Goal: Answer question/provide support: Share knowledge or assist other users

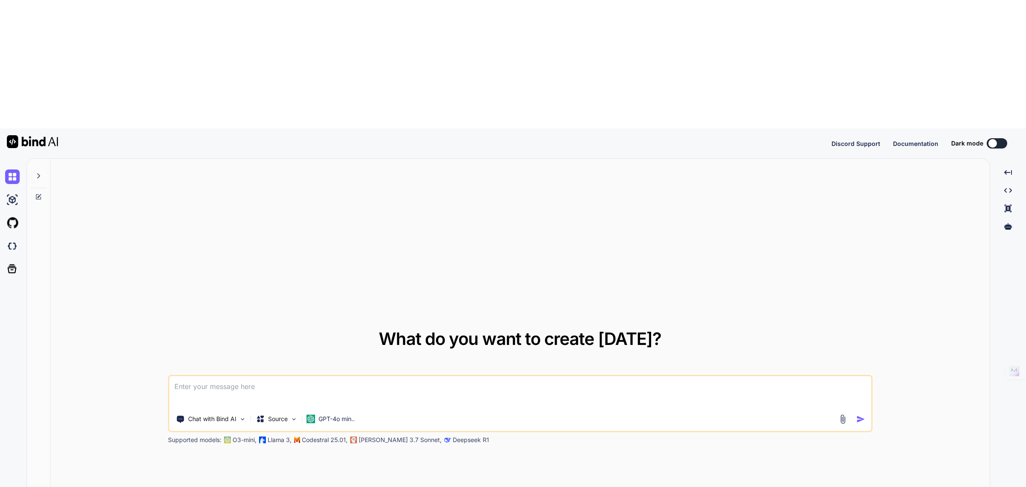
click at [39, 172] on icon at bounding box center [38, 175] width 7 height 7
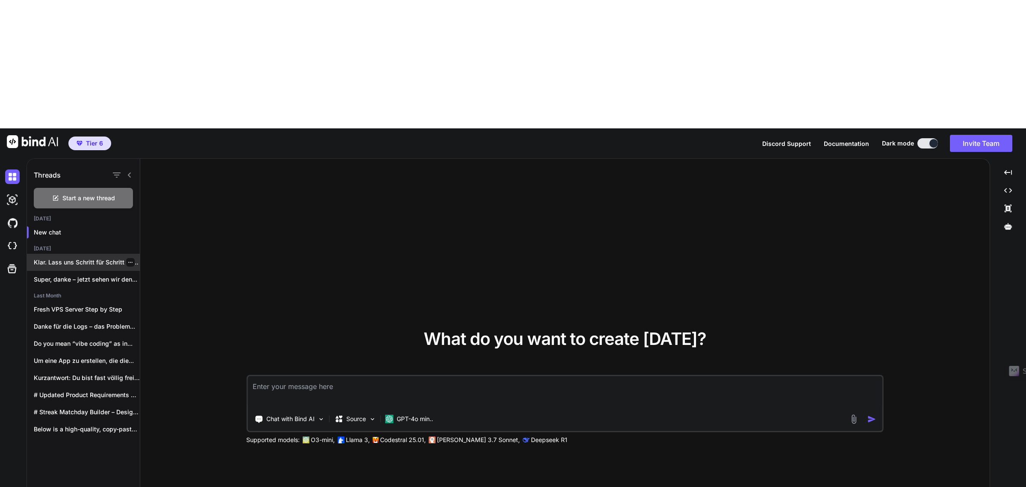
click at [50, 258] on p "Klar. Lass uns Schritt für Schritt herausfinden,..." at bounding box center [87, 262] width 106 height 9
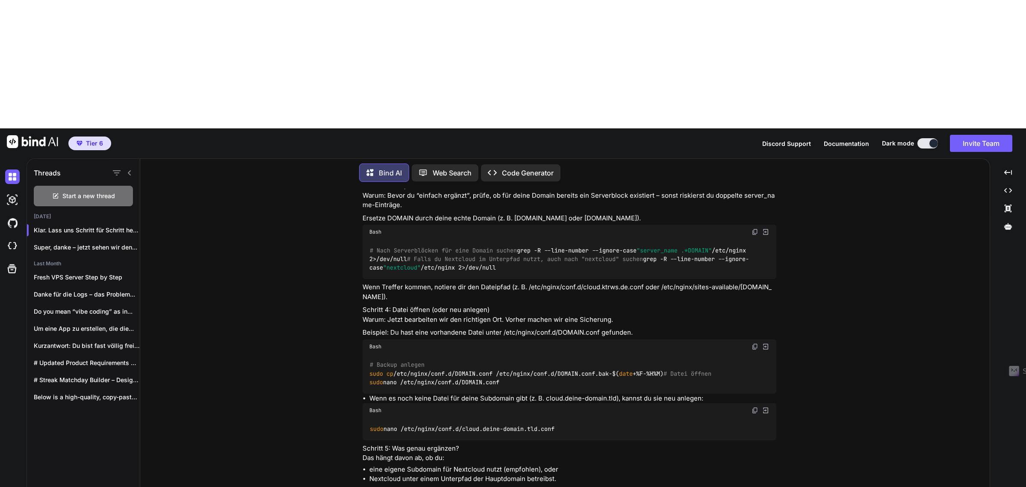
scroll to position [4403, 0]
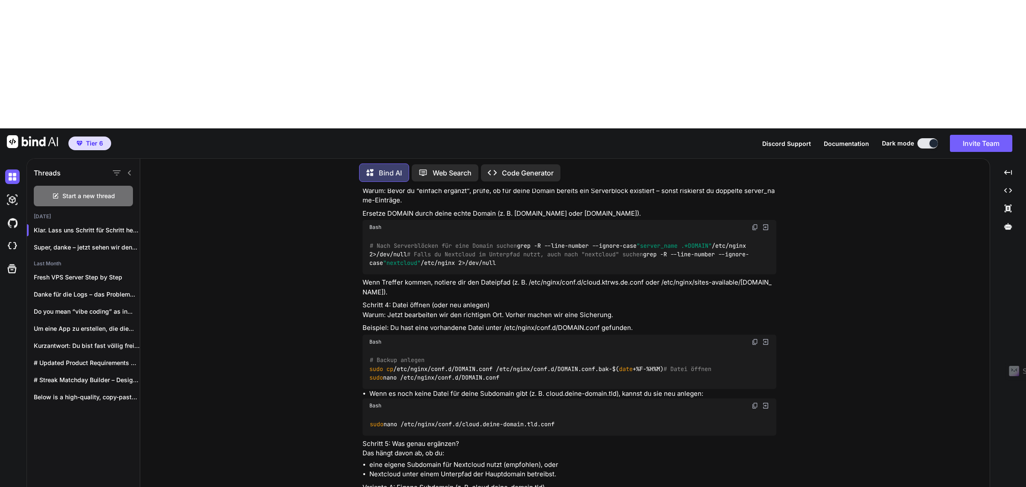
type textarea "x"
type textarea "I"
type textarea "x"
type textarea "Ic"
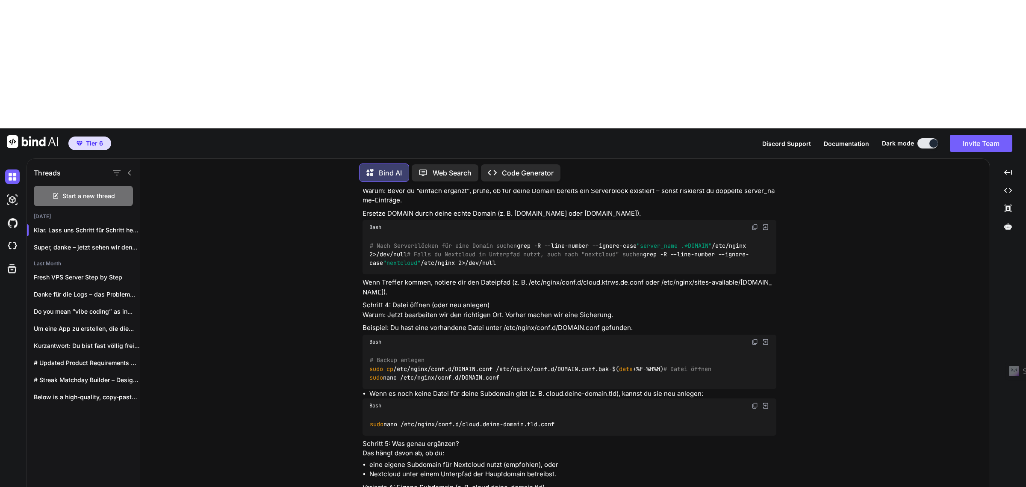
type textarea "x"
type textarea "Ich"
type textarea "x"
type textarea "Ich"
type textarea "x"
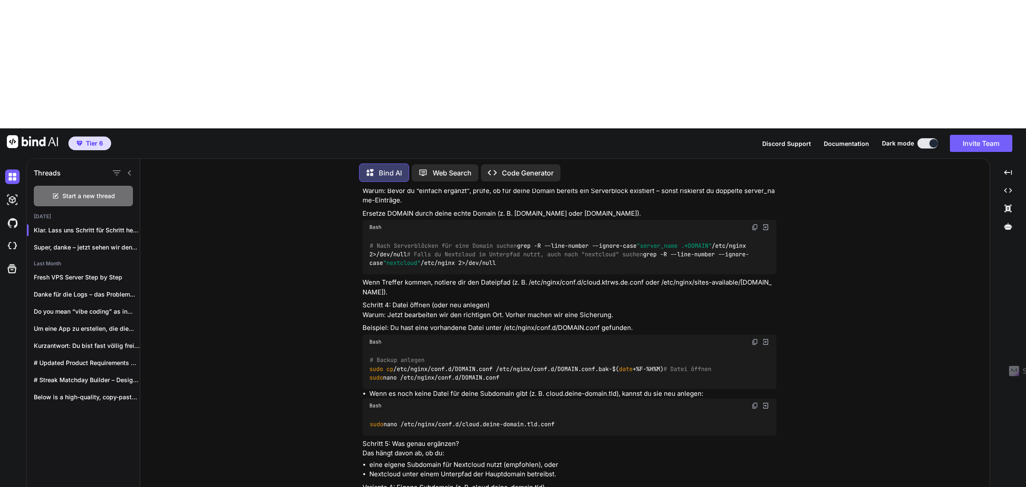
type textarea "Ich ha"
type textarea "x"
type textarea "Ich hab"
type textarea "x"
type textarea "Ich habe"
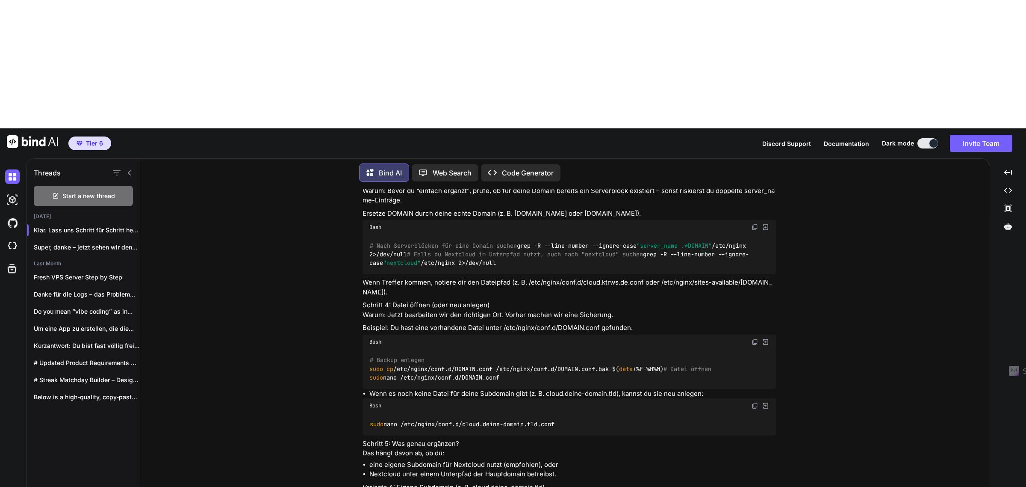
type textarea "x"
type textarea "Ich habe"
type textarea "x"
type textarea "Ich habe i"
type textarea "x"
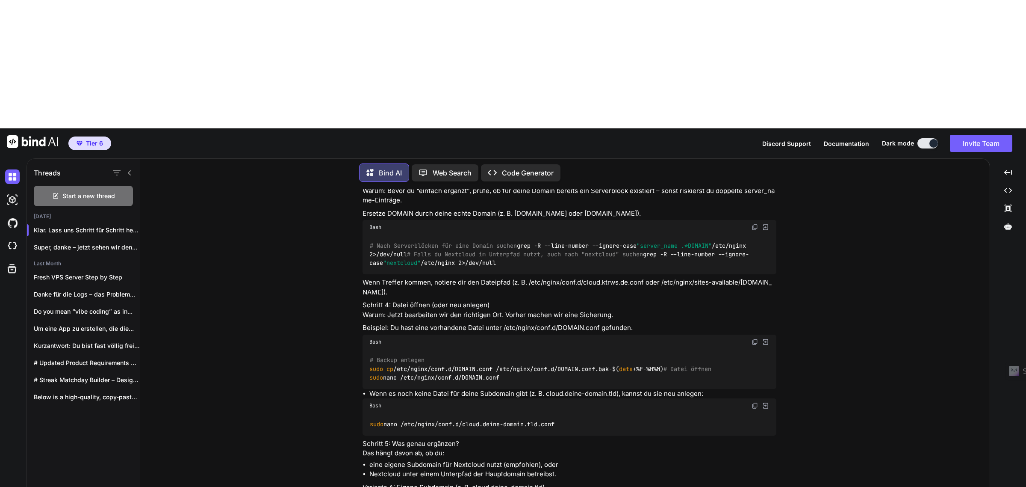
type textarea "Ich habe in"
type textarea "x"
type textarea "Ich habe in"
type textarea "x"
type textarea "Ich habe in d"
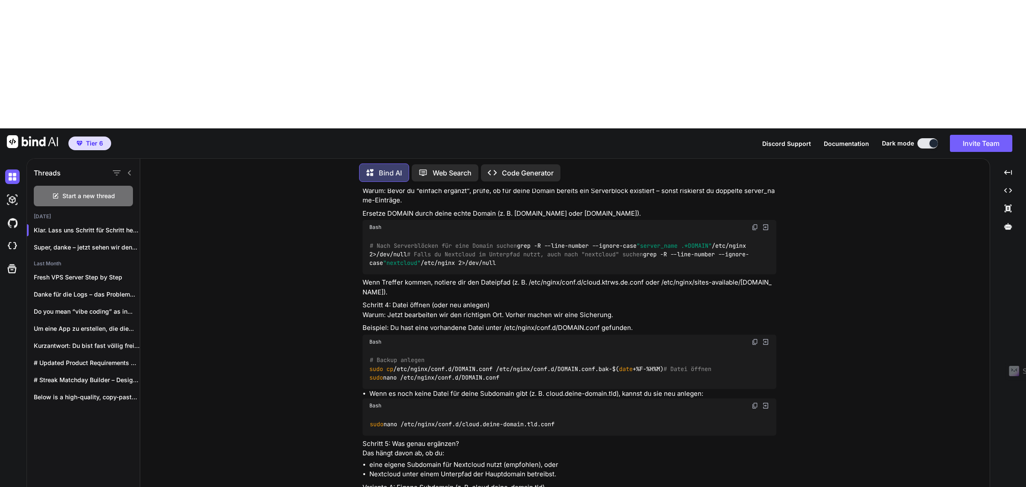
type textarea "x"
type textarea "Ich habe in de"
type textarea "x"
type textarea "Ich habe in den"
type textarea "x"
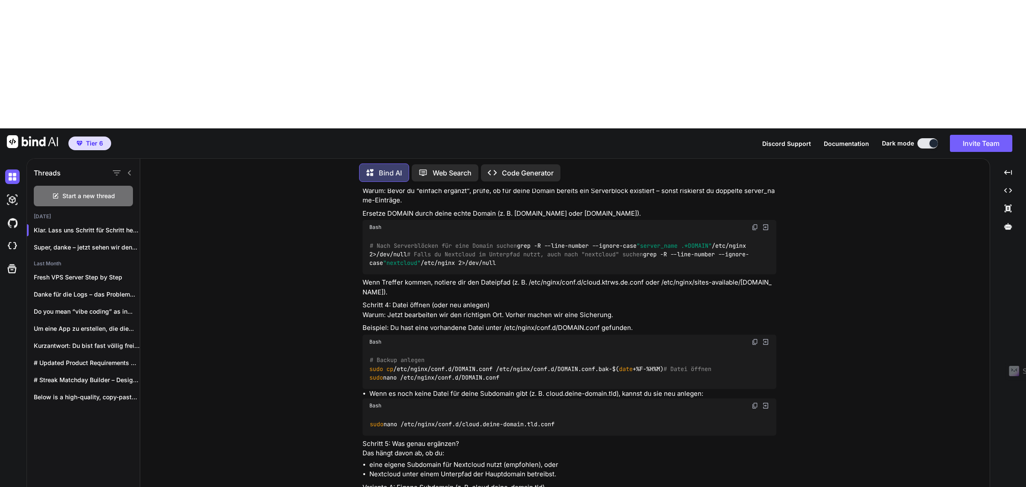
type textarea "Ich habe in den"
type textarea "x"
type textarea "Ich habe in den G"
type textarea "x"
type textarea "Ich habe in den Gr"
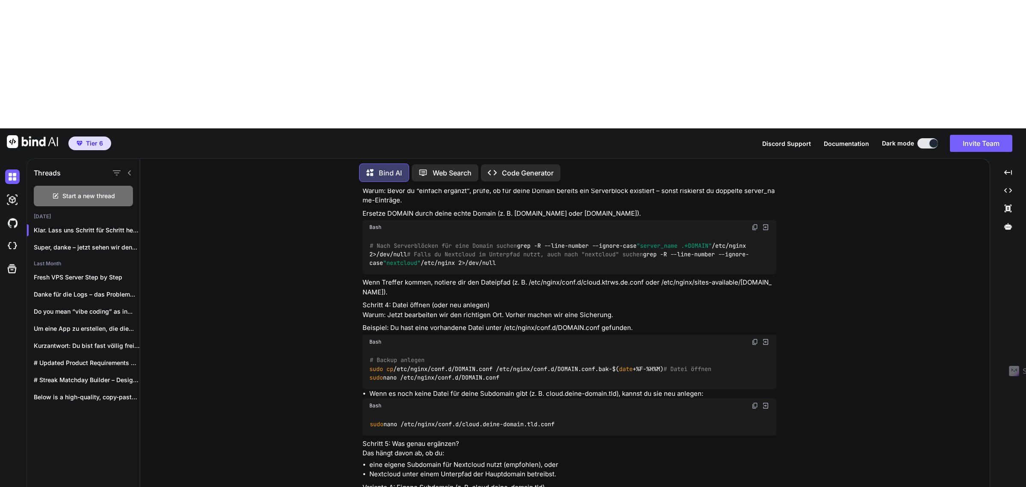
type textarea "x"
type textarea "Ich habe in den Gru"
type textarea "x"
type textarea "Ich habe in den Grun"
type textarea "x"
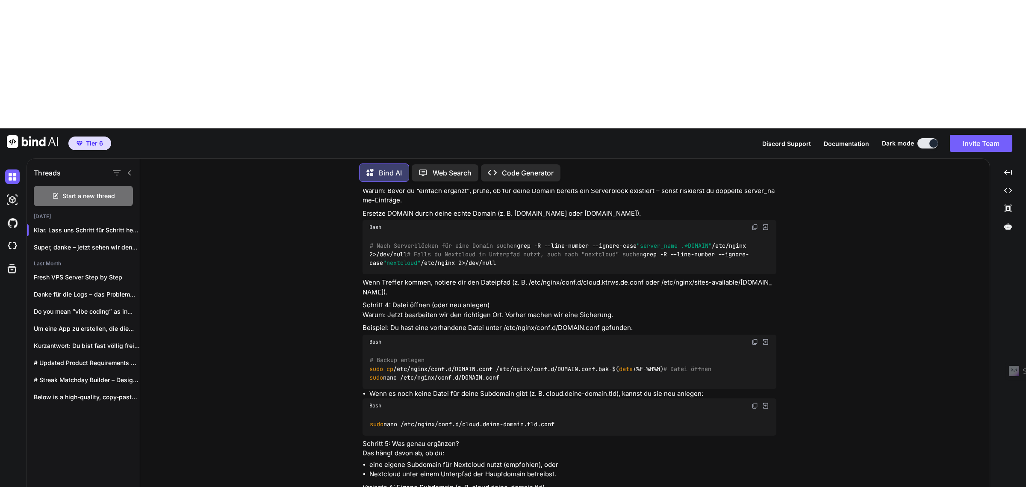
type textarea "Ich habe in den Grund"
type textarea "x"
type textarea "Ich habe in den Grunde"
type textarea "x"
type textarea "Ich habe in den Grundei"
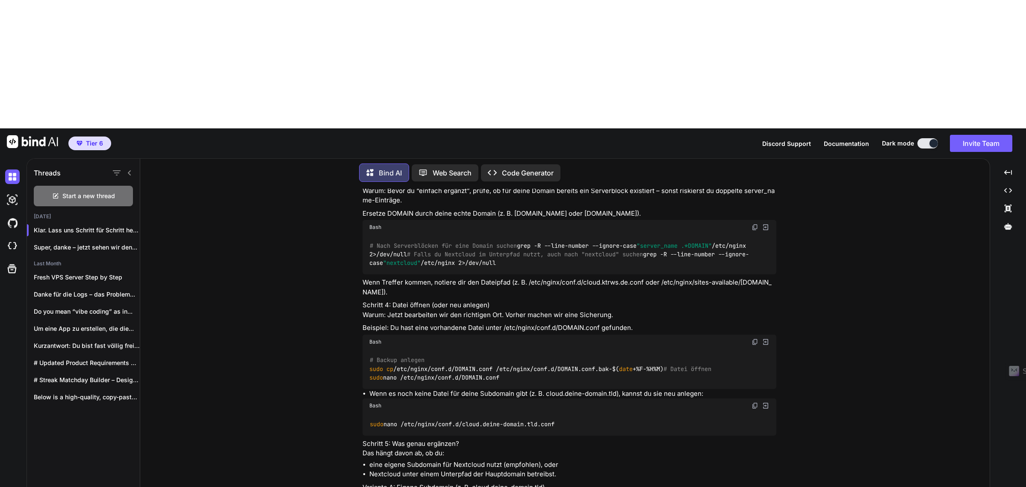
type textarea "x"
type textarea "Ich habe in den Grundein"
type textarea "x"
type textarea "Ich habe in den Grundeins"
type textarea "x"
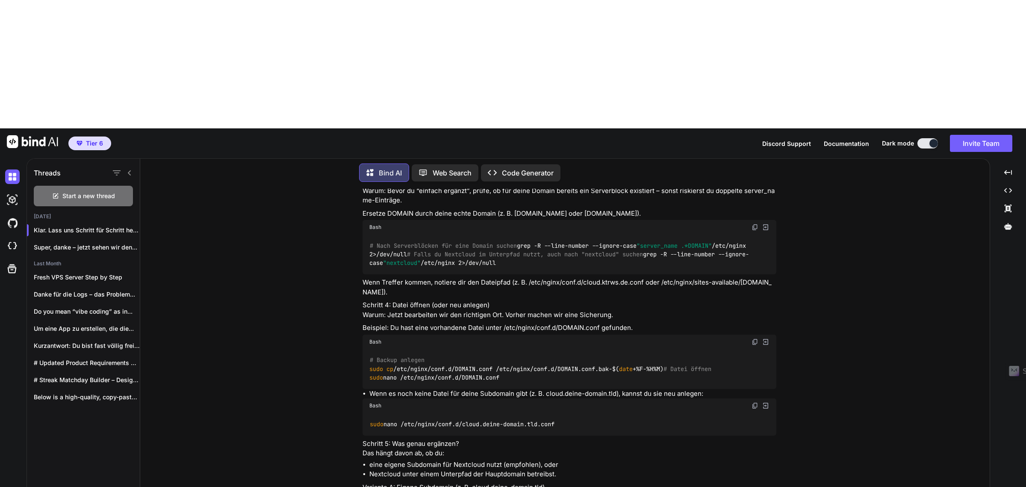
type textarea "Ich habe in den Grundeinst"
type textarea "x"
type textarea "Ich habe in den Grundeinste"
type textarea "x"
type textarea "Ich habe in den Grundeinstel"
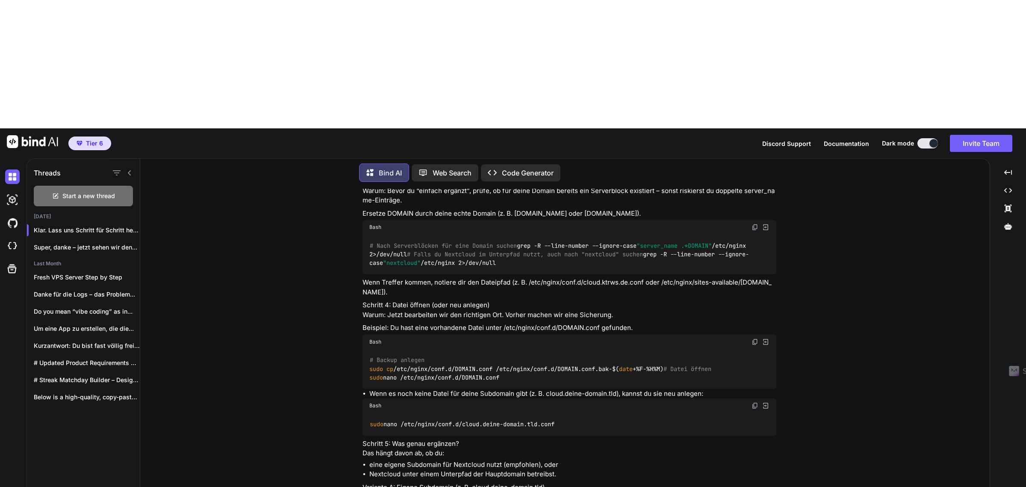
type textarea "x"
type textarea "Ich habe in den Grundeinstell"
type textarea "x"
type textarea "Ich habe in den Grundeinstellu"
type textarea "x"
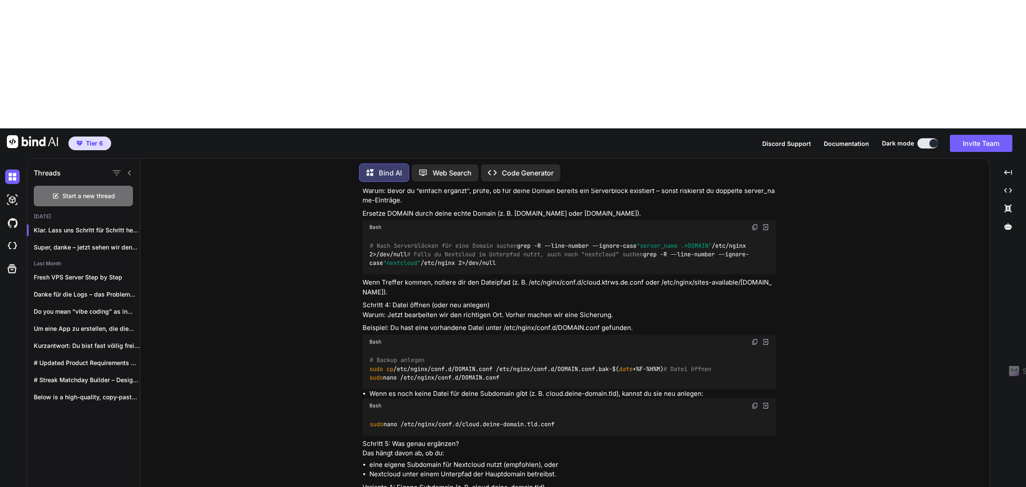
type textarea "Ich habe in den Grundeinstellun"
type textarea "x"
type textarea "Ich habe in den Grundeinstellung"
type textarea "x"
type textarea "Ich habe in den Grundeinstellunge"
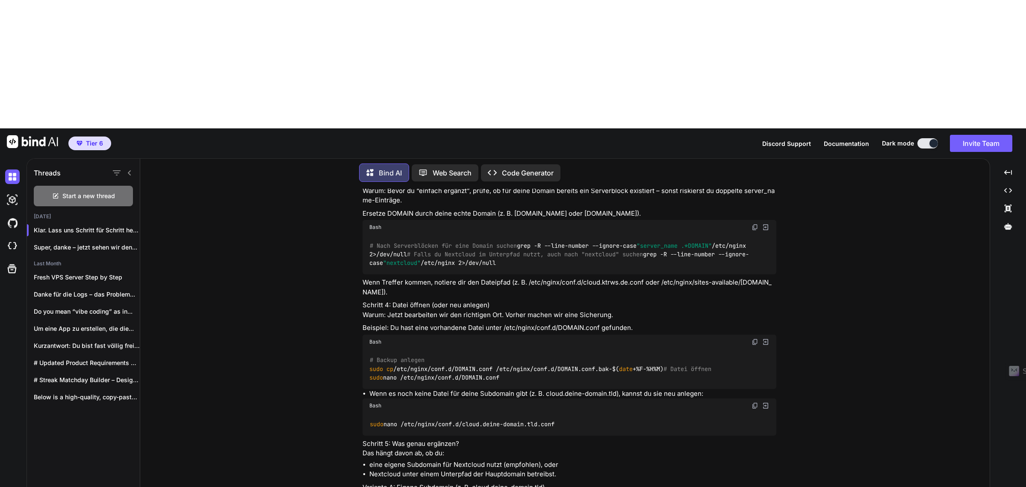
type textarea "x"
type textarea "Ich habe in den Grundeinstellungen"
type textarea "x"
type textarea "Ich habe in den Grundeinstellungen"
type textarea "x"
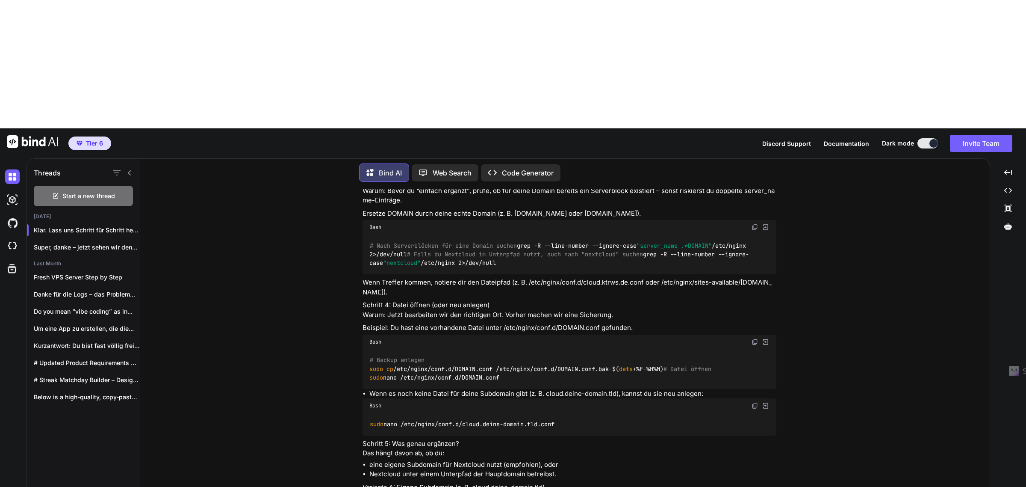
type textarea "Ich habe in den Grundeinstellungen ("
type textarea "x"
type textarea "Ich habe in den Grundeinstellungen (B"
type textarea "x"
type textarea "Ich habe in den Grundeinstellungen (Ba"
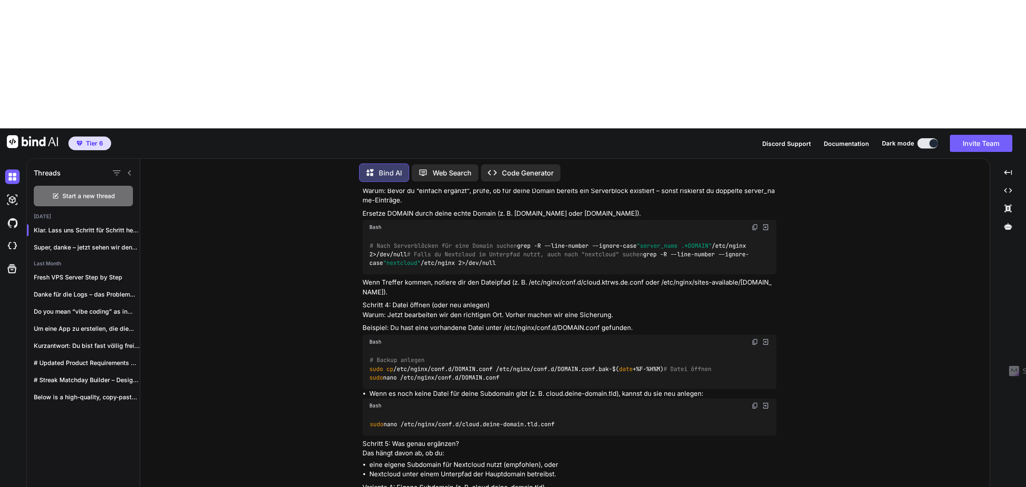
type textarea "x"
type textarea "Ich habe in den Grundeinstellungen (Back"
type textarea "x"
type textarea "Ich habe in den Grundeinstellungen (Backe"
type textarea "x"
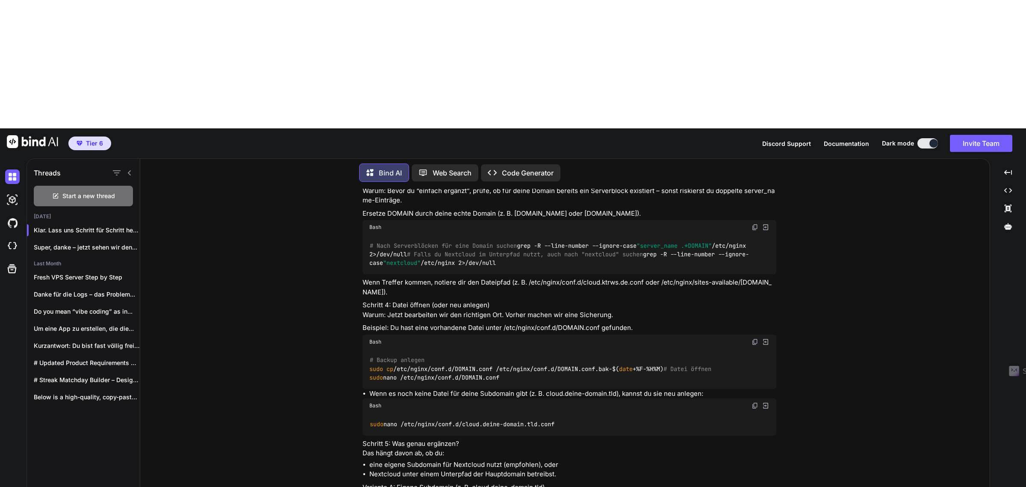
type textarea "Ich habe in den Grundeinstellungen (Backen"
type textarea "x"
type textarea "Ich habe in den Grundeinstellungen (Backend"
type textarea "x"
type textarea "Ich habe in den Grundeinstellungen (Backend)"
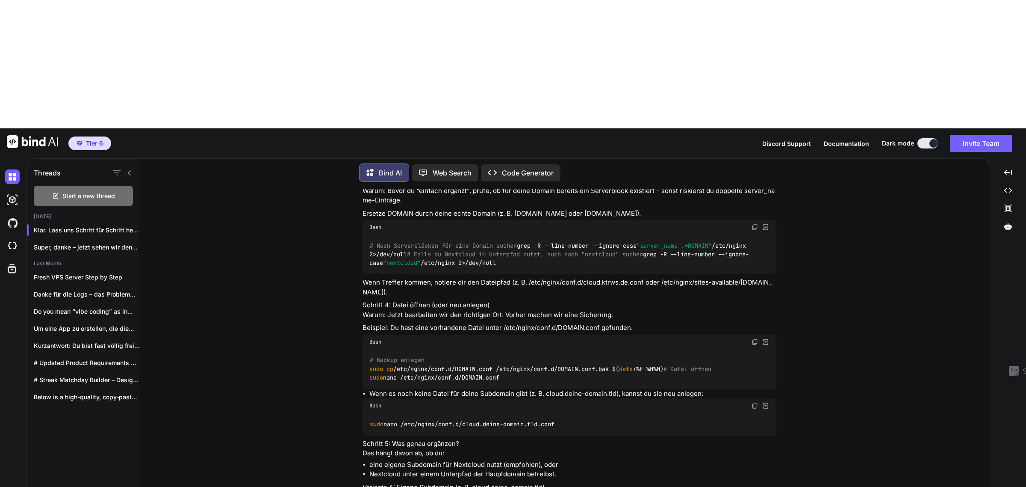
type textarea "x"
type textarea "Ich habe in den Grundeinstellungen (Backend)"
type textarea "x"
type textarea "Ich habe in den Grundeinstellungen (Backend) v"
type textarea "x"
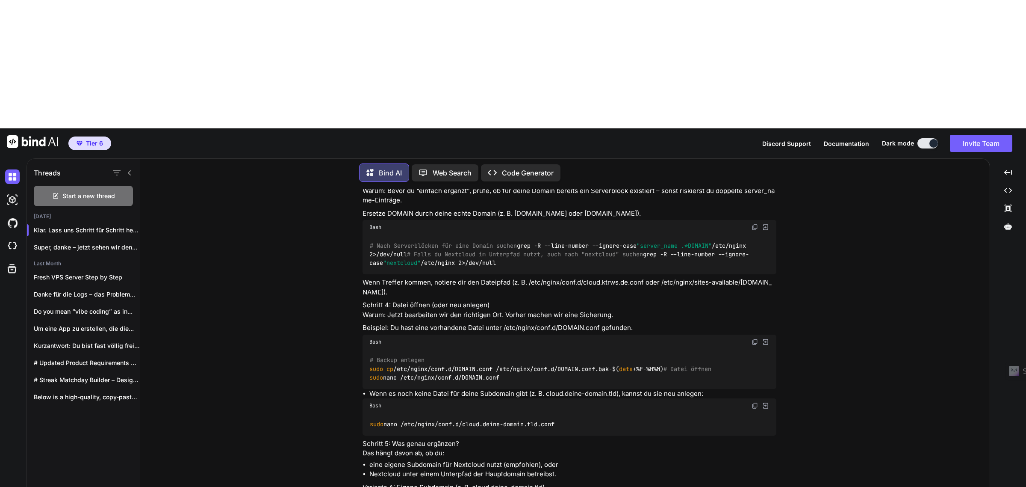
type textarea "Ich habe in den Grundeinstellungen (Backend) vo"
type textarea "x"
type textarea "Ich habe in den Grundeinstellungen (Backend) von"
type textarea "x"
type textarea "Ich habe in den Grundeinstellungen (Backend) von"
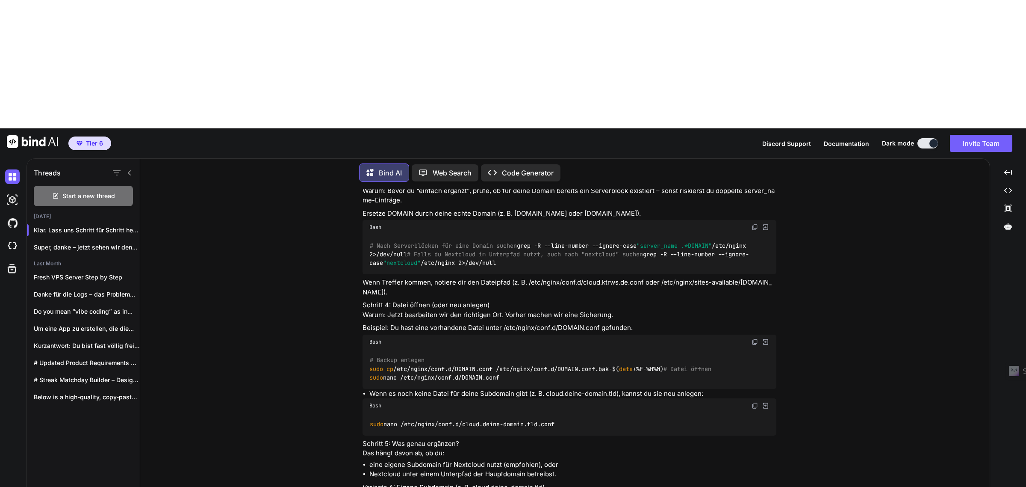
type textarea "x"
type textarea "Ich habe in den Grundeinstellungen (Backend) von N"
type textarea "x"
type textarea "Ich habe in den Grundeinstellungen (Backend) von [PERSON_NAME]"
type textarea "x"
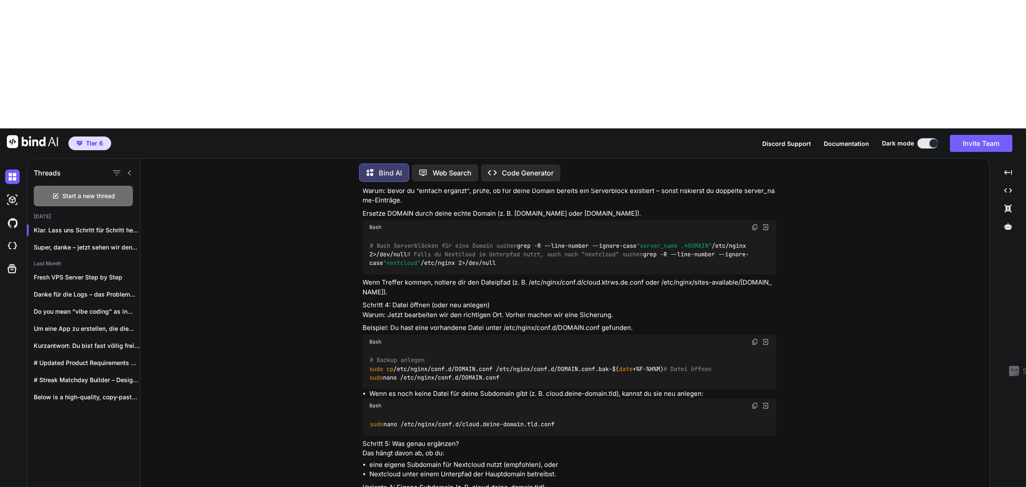
type textarea "Ich habe in den Grundeinstellungen (Backend) von Nex"
type textarea "x"
type textarea "Ich habe in den Grundeinstellungen (Backend) von Next"
type textarea "x"
type textarea "Ich habe in den Grundeinstellungen (Backend) von Nextc"
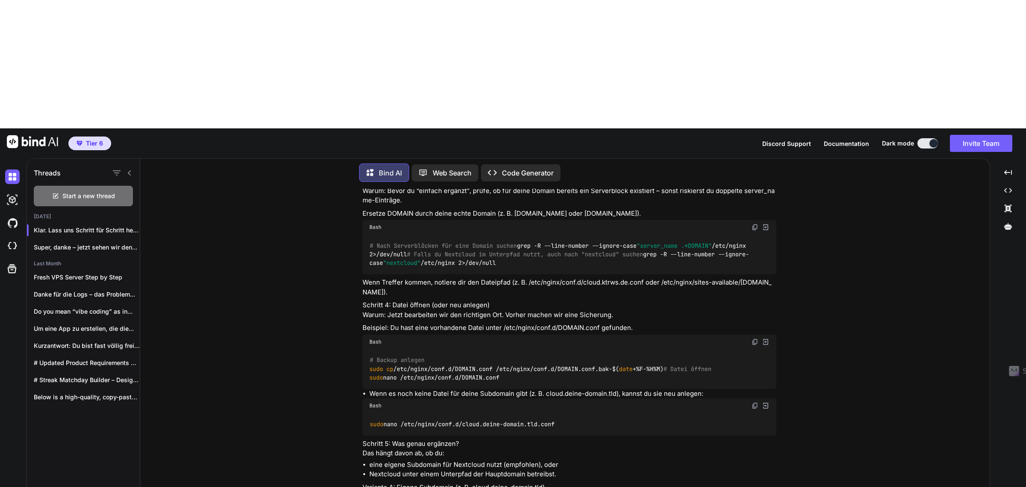
type textarea "x"
type textarea "Ich habe in den Grundeinstellungen (Backend) von Nextcl"
type textarea "x"
type textarea "Ich habe in den Grundeinstellungen (Backend) von Nextclo"
type textarea "x"
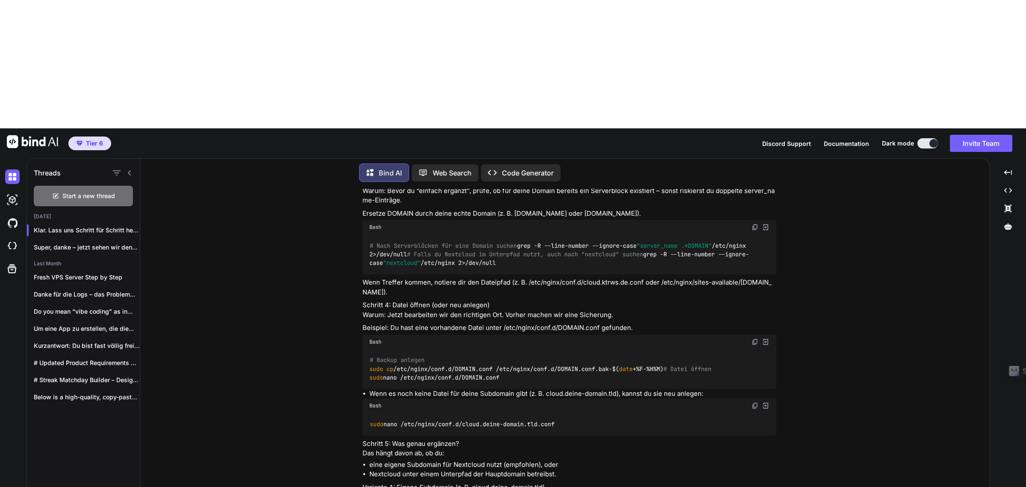
type textarea "Ich habe in den Grundeinstellungen (Backend) von Nextclou"
type textarea "x"
type textarea "Ich habe in den Grundeinstellungen (Backend) von Nextcloud"
type textarea "x"
type textarea "Ich habe in den Grundeinstellungen (Backend) von Nextcloud"
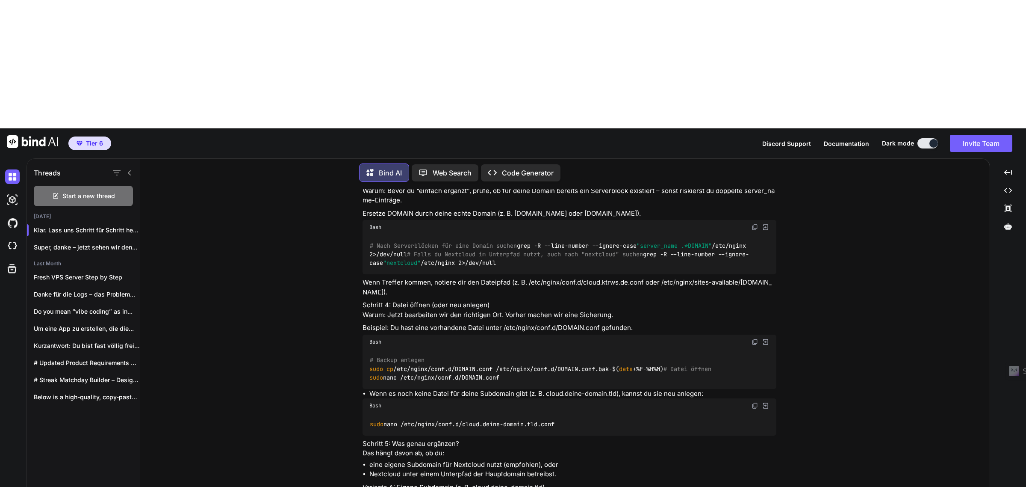
type textarea "x"
type textarea "Ich habe in den Grundeinstellungen (Backend) von Nextcloud b"
type textarea "x"
type textarea "Ich habe in den Grundeinstellungen (Backend) von Nextcloud be"
type textarea "x"
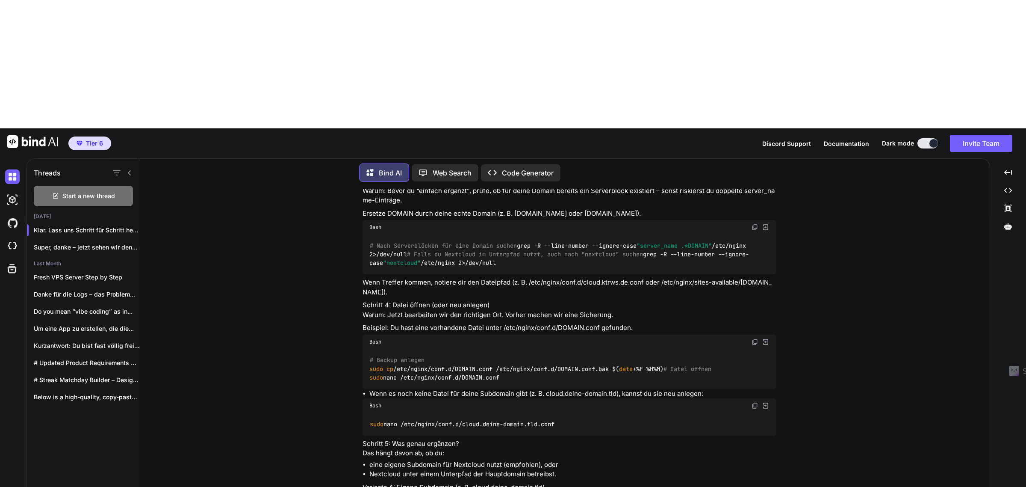
type textarea "Ich habe in den Grundeinstellungen (Backend) von Nextcloud bei"
type textarea "x"
type textarea "Ich habe in den Grundeinstellungen (Backend) von Nextcloud bei"
type textarea "x"
type textarea "Ich habe in den Grundeinstellungen (Backend) von Nextcloud bei d"
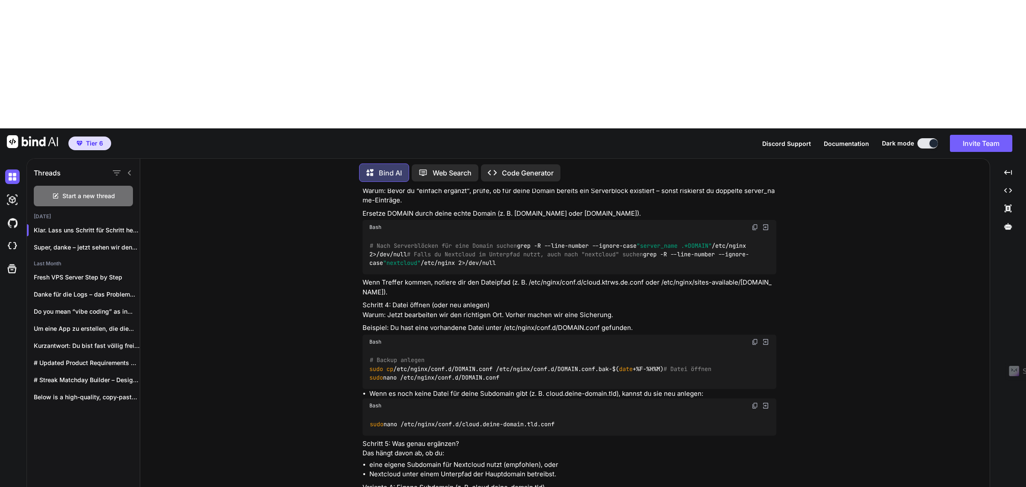
type textarea "x"
type textarea "Ich habe in den Grundeinstellungen (Backend) von Nextcloud bei de"
type textarea "x"
type textarea "Ich habe in den Grundeinstellungen (Backend) von Nextcloud bei den"
type textarea "x"
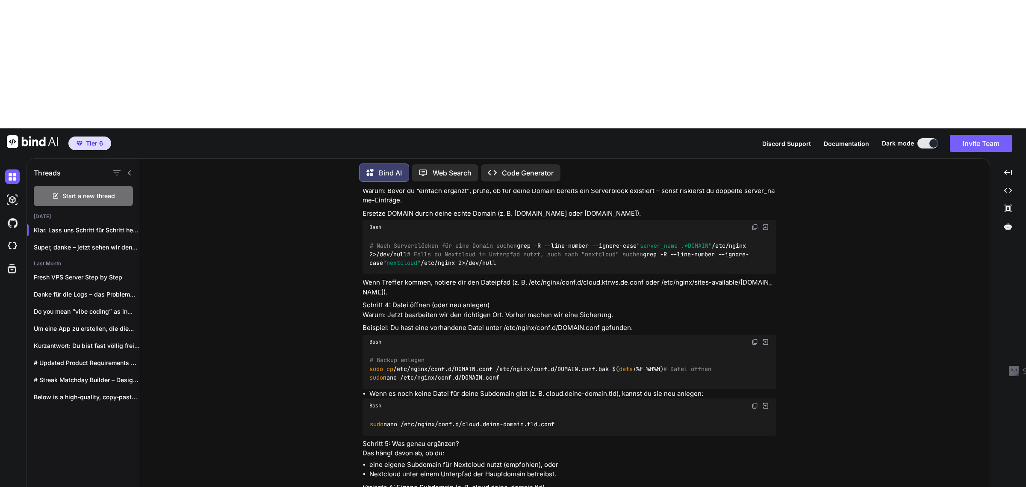
type textarea "Ich habe in den Grundeinstellungen (Backend) von Nextcloud bei den"
type textarea "x"
type textarea "Ich habe in den Grundeinstellungen (Backend) von Nextcloud bei den B"
type textarea "x"
type textarea "Ich habe in den Grundeinstellungen (Backend) von Nextcloud bei den Ba"
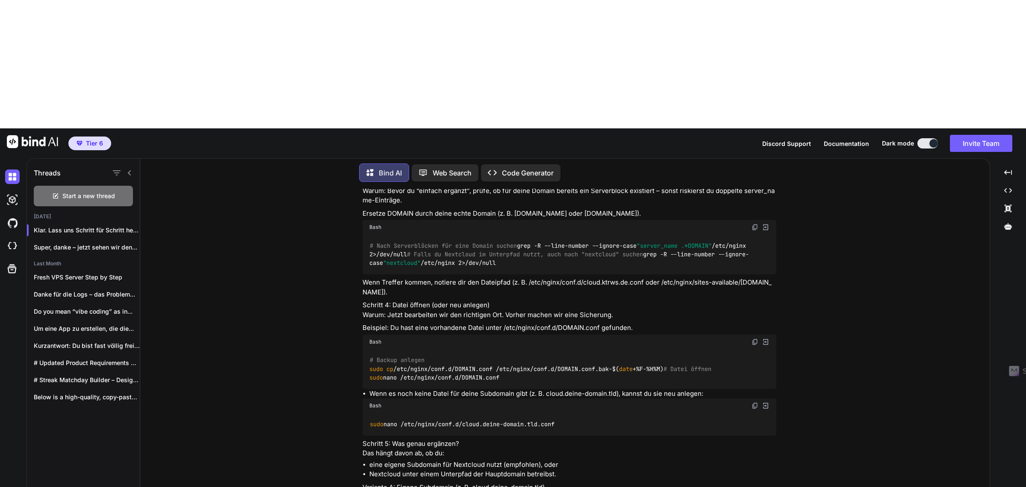
type textarea "x"
type textarea "Ich habe in den Grundeinstellungen (Backend) von Nextcloud bei den Bac"
type textarea "x"
type textarea "Ich habe in den Grundeinstellungen (Backend) von Nextcloud bei den Back"
type textarea "x"
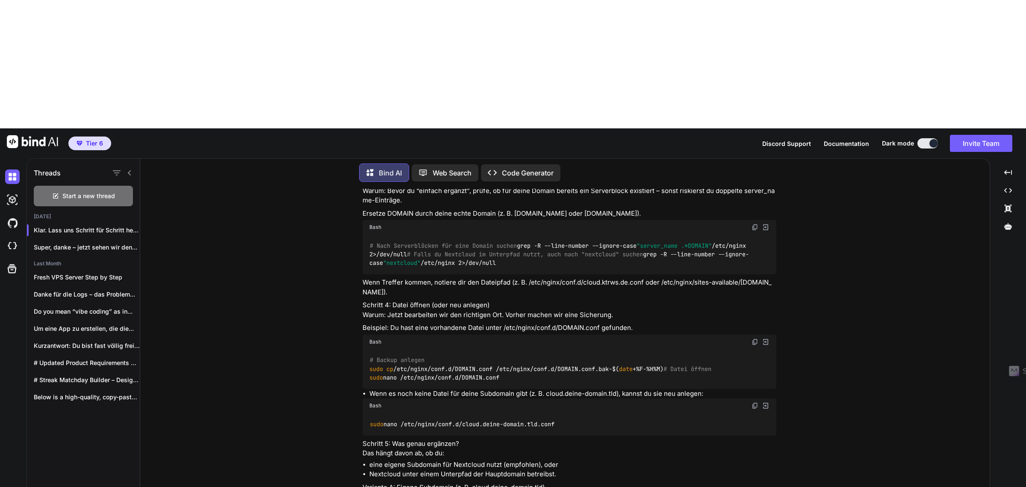
type textarea "Ich habe in den Grundeinstellungen (Backend) von Nextcloud bei den Backg"
type textarea "x"
type textarea "Ich habe in den Grundeinstellungen (Backend) von Nextcloud bei den Backgr"
type textarea "x"
type textarea "Ich habe in den Grundeinstellungen (Backend) von Nextcloud bei den Backgro"
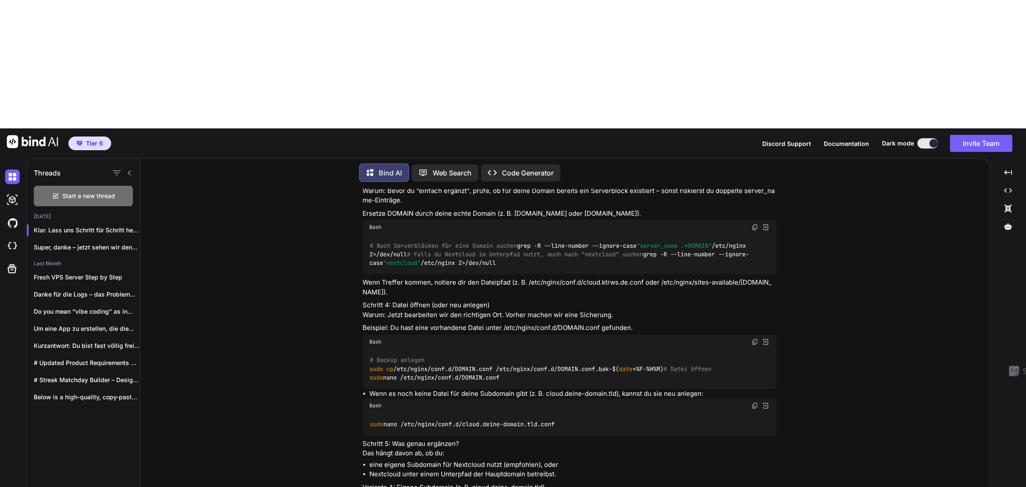
type textarea "x"
type textarea "Ich habe in den Grundeinstellungen (Backend) von Nextcloud bei den Backgrou"
type textarea "x"
type textarea "Ich habe in den Grundeinstellungen (Backend) von Nextcloud bei den Backgroun"
type textarea "x"
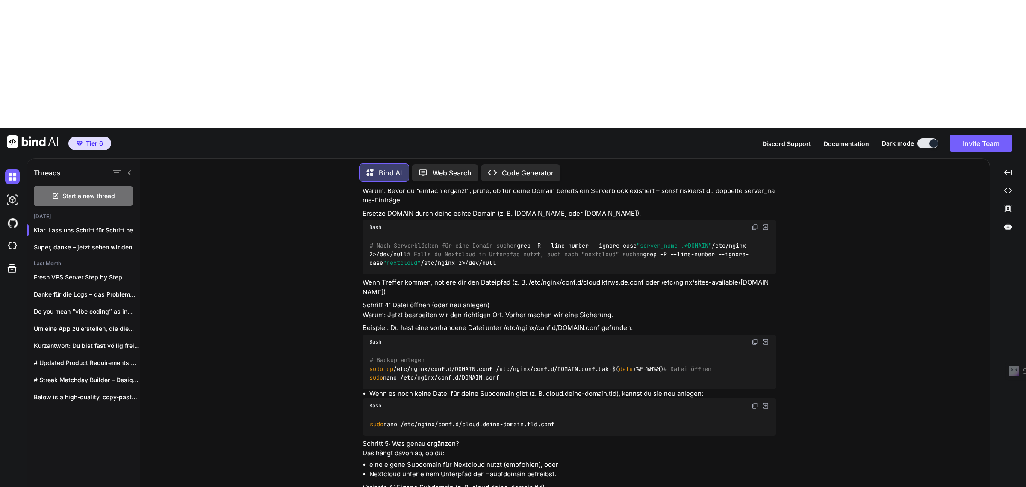
type textarea "Ich habe in den Grundeinstellungen (Backend) von Nextcloud bei den Background"
type textarea "x"
type textarea "Ich habe in den Grundeinstellungen (Backend) von Nextcloud bei den Background"
type textarea "x"
type textarea "Ich habe in den Grundeinstellungen (Backend) von Nextcloud bei den Background j"
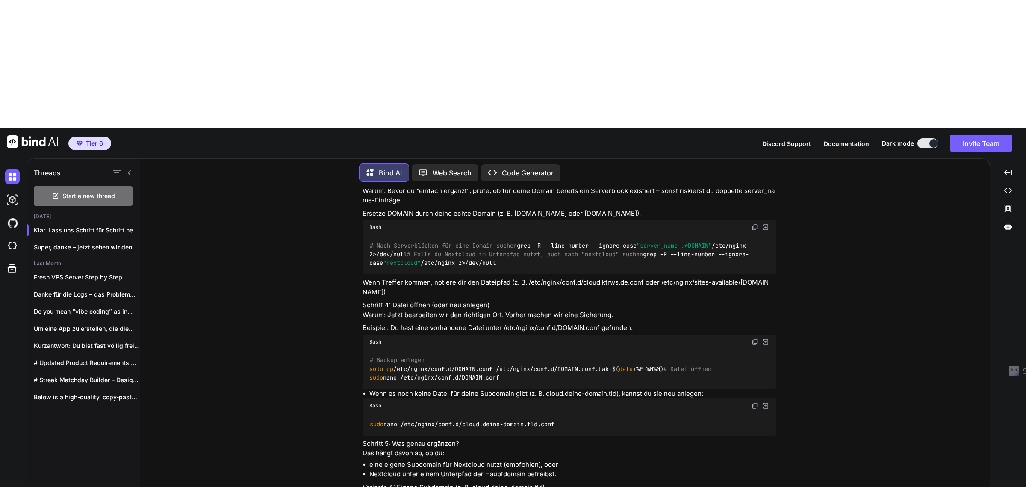
type textarea "x"
type textarea "Ich habe in den Grundeinstellungen (Backend) von Nextcloud bei den Background jo"
type textarea "x"
type textarea "Ich habe in den Grundeinstellungen (Backend) von Nextcloud bei den Background j…"
type textarea "x"
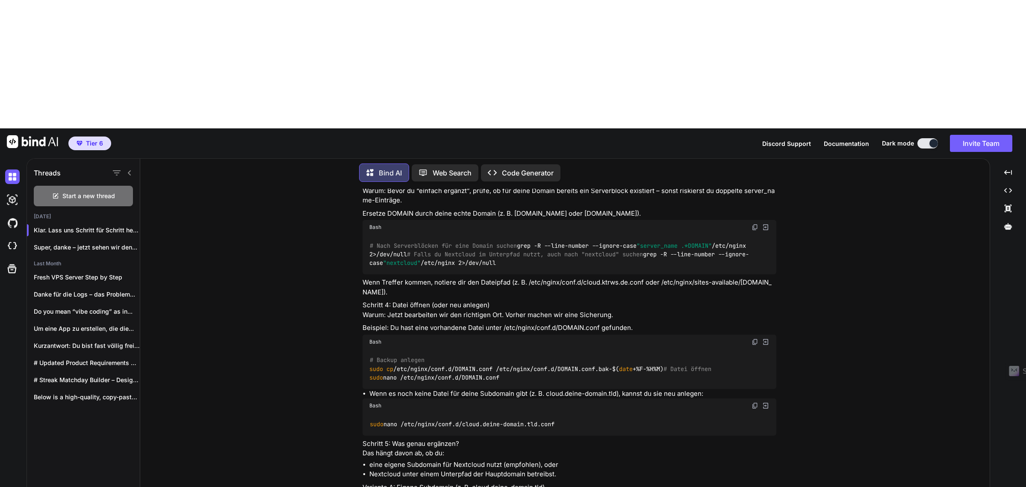
type textarea "Ich habe in den Grundeinstellungen (Backend) von Nextcloud bei den Background j…"
type textarea "x"
type textarea "Ich habe in den Grundeinstellungen (Backend) von Nextcloud bei den Background j…"
type textarea "x"
type textarea "Ich habe in den Grundeinstellungen (Backend) von Nextcloud bei den Background j…"
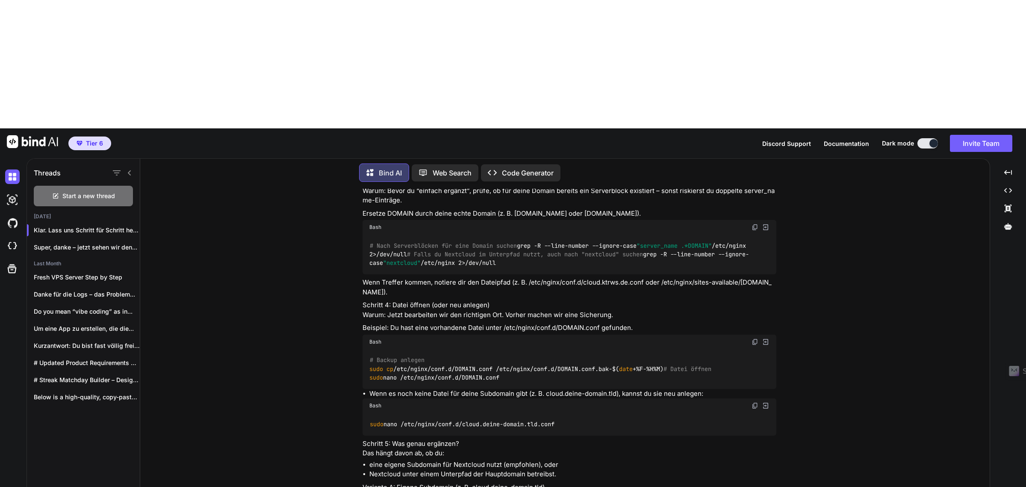
type textarea "x"
type textarea "Ich habe in den Grundeinstellungen (Backend) von Nextcloud bei den Background j…"
type textarea "x"
type textarea "Ich habe in den Grundeinstellungen (Backend) von Nextcloud bei den Background j…"
type textarea "x"
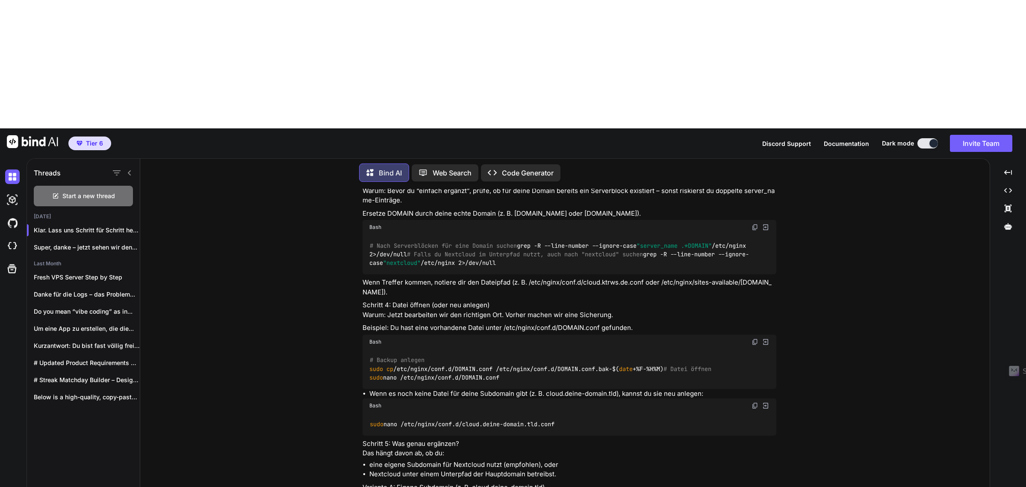
type textarea "Ich habe in den Grundeinstellungen (Backend) von Nextcloud bei den Background j…"
type textarea "x"
type textarea "Ich habe in den Grundeinstellungen (Backend) von Nextcloud bei den Background j…"
type textarea "x"
type textarea "Ich habe in den Grundeinstellungen (Backend) von Nextcloud bei den Background j…"
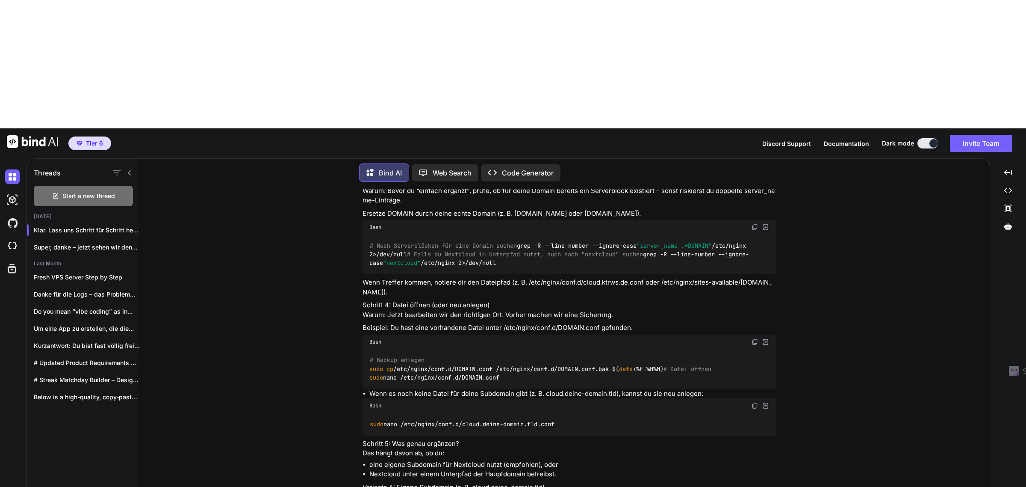
type textarea "x"
type textarea "Ich habe in den Grundeinstellungen (Backend) von Nextcloud bei den Background j…"
type textarea "x"
type textarea "Ich habe in den Grundeinstellungen (Backend) von Nextcloud bei den Background j…"
type textarea "x"
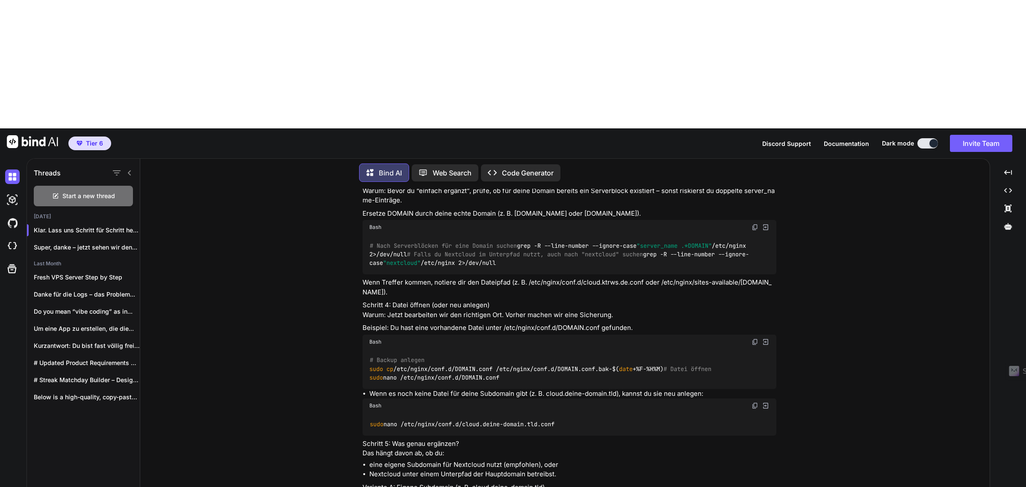
type textarea "Ich habe in den Grundeinstellungen (Backend) von Nextcloud bei den Background j…"
type textarea "x"
type textarea "Ich habe in den Grundeinstellungen (Backend) von Nextcloud bei den Background j…"
type textarea "x"
type textarea "Ich habe in den Grundeinstellungen (Backend) von Nextcloud bei den Background j…"
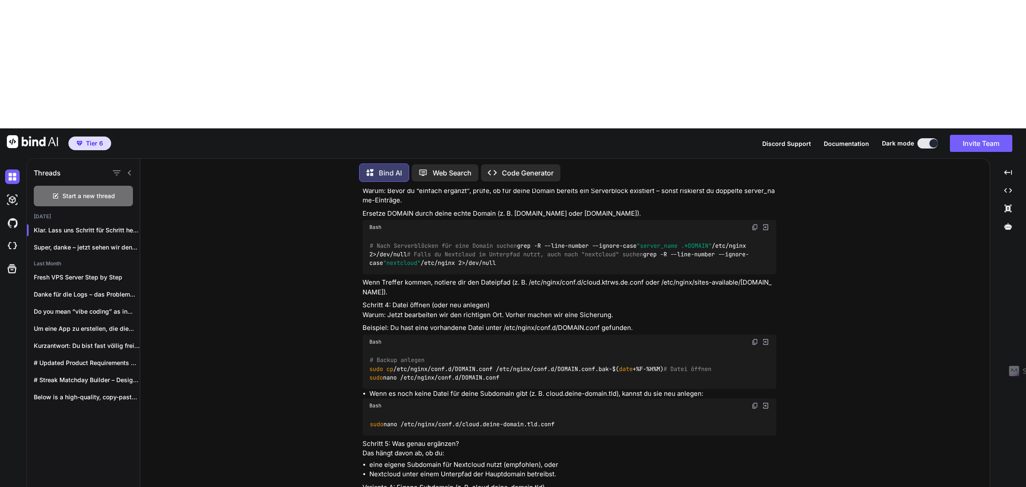
type textarea "x"
type textarea "Ich habe in den Grundeinstellungen (Backend) von Nextcloud bei den Background j…"
type textarea "x"
type textarea "Ich habe in den Grundeinstellungen (Backend) von Nextcloud bei den Background j…"
type textarea "x"
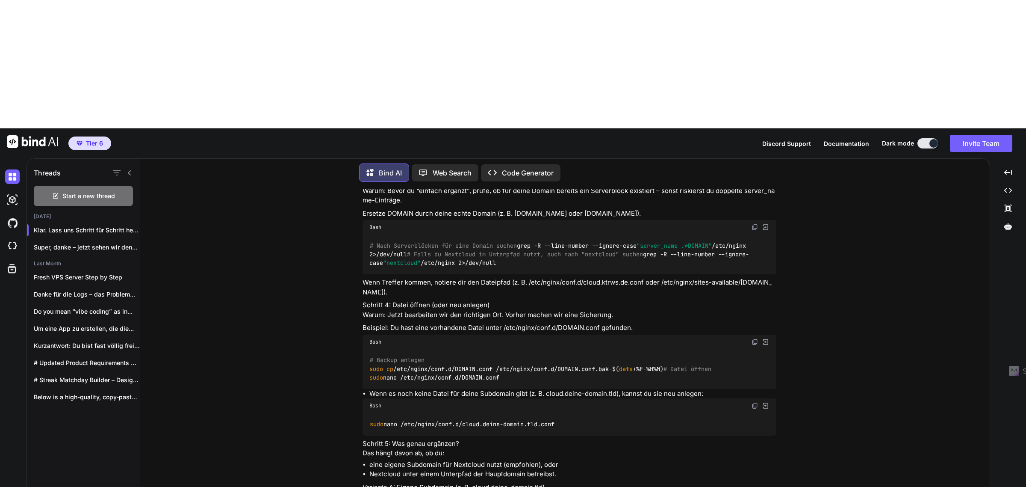
type textarea "Ich habe in den Grundeinstellungen (Backend) von Nextcloud bei den Background j…"
type textarea "x"
type textarea "Ich habe in den Grundeinstellungen (Backend) von Nextcloud bei den Background j…"
type textarea "x"
type textarea "Ich habe in den Grundeinstellungen (Backend) von Nextcloud bei den Background j…"
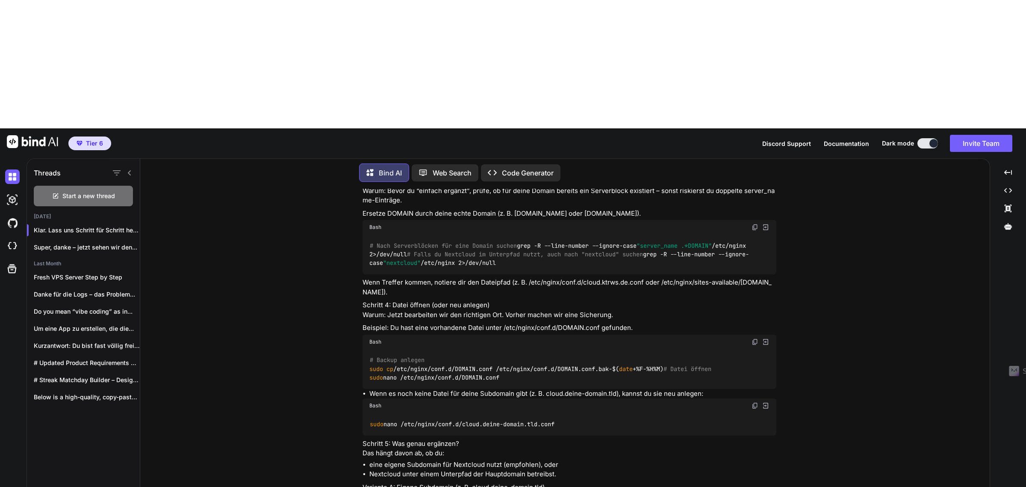
type textarea "x"
type textarea "Ich habe in den Grundeinstellungen (Backend) von Nextcloud bei den Background j…"
type textarea "x"
type textarea "Ich habe in den Grundeinstellungen (Backend) von Nextcloud bei den Background j…"
type textarea "x"
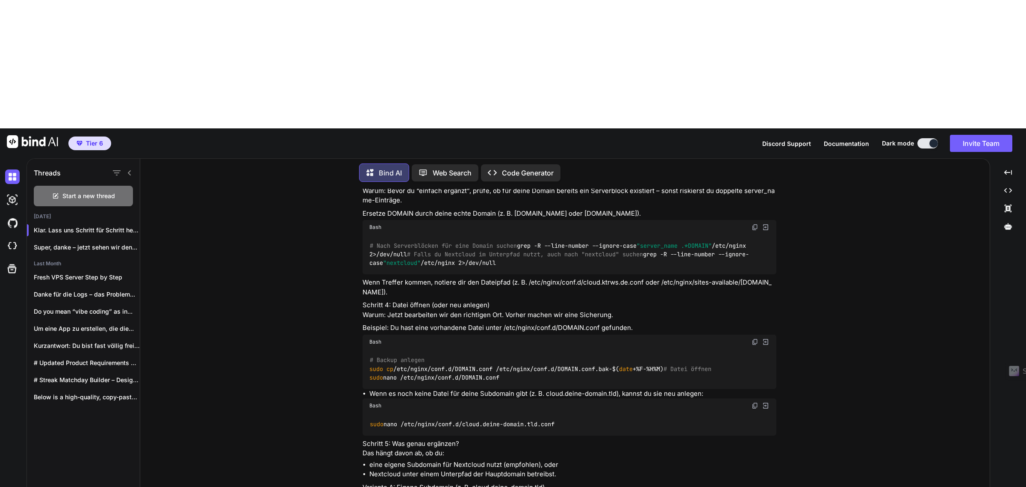
type textarea "Ich habe in den Grundeinstellungen (Backend) von Nextcloud bei den Background j…"
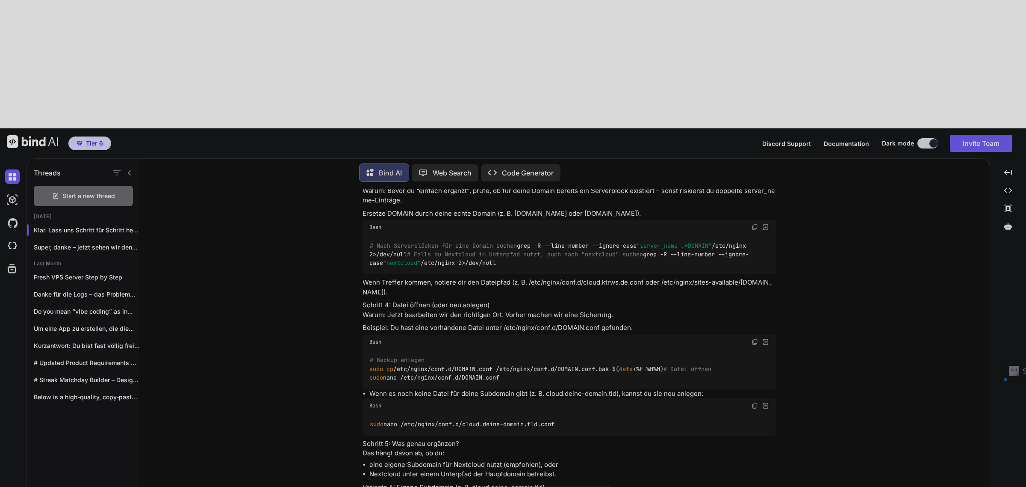
drag, startPoint x: 509, startPoint y: 438, endPoint x: 510, endPoint y: 432, distance: 6.5
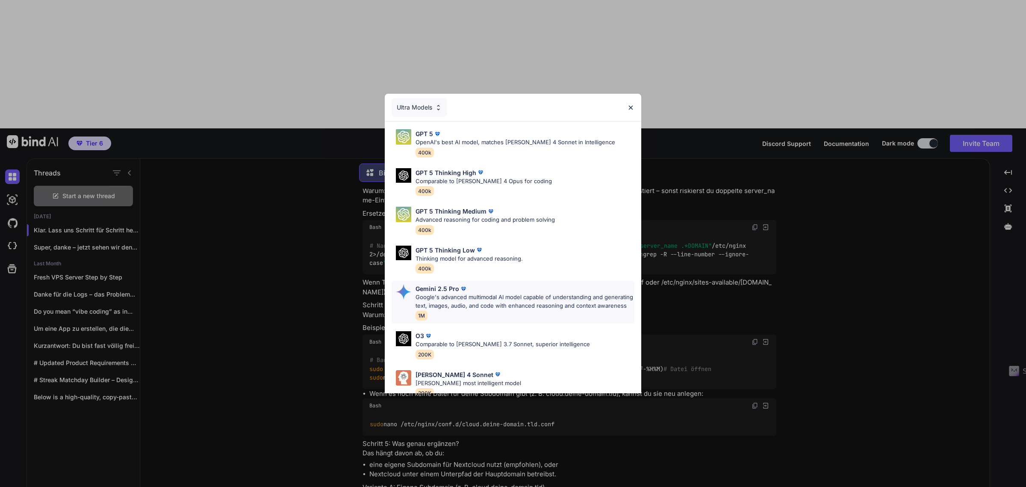
scroll to position [53, 0]
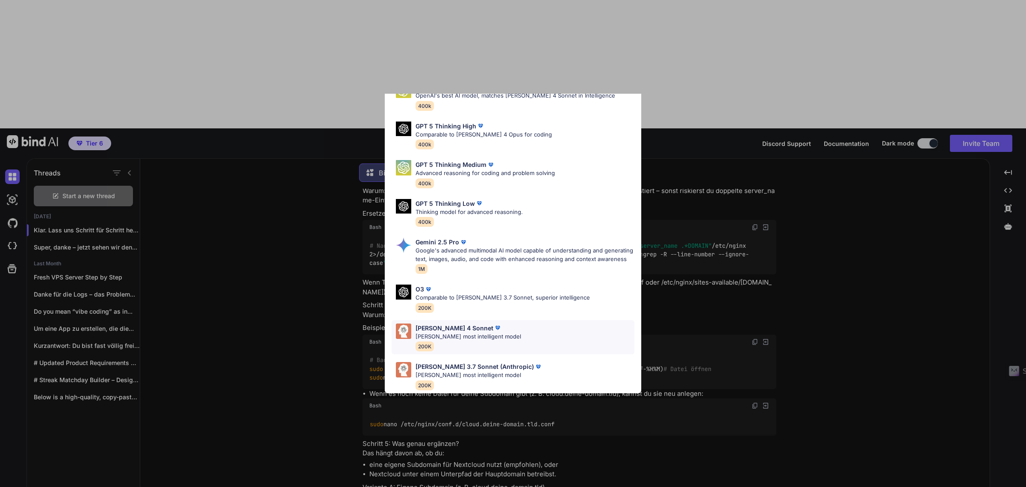
click at [485, 345] on div "[PERSON_NAME] 4 Sonnet [PERSON_NAME] most intelligent model 200K" at bounding box center [469, 337] width 106 height 28
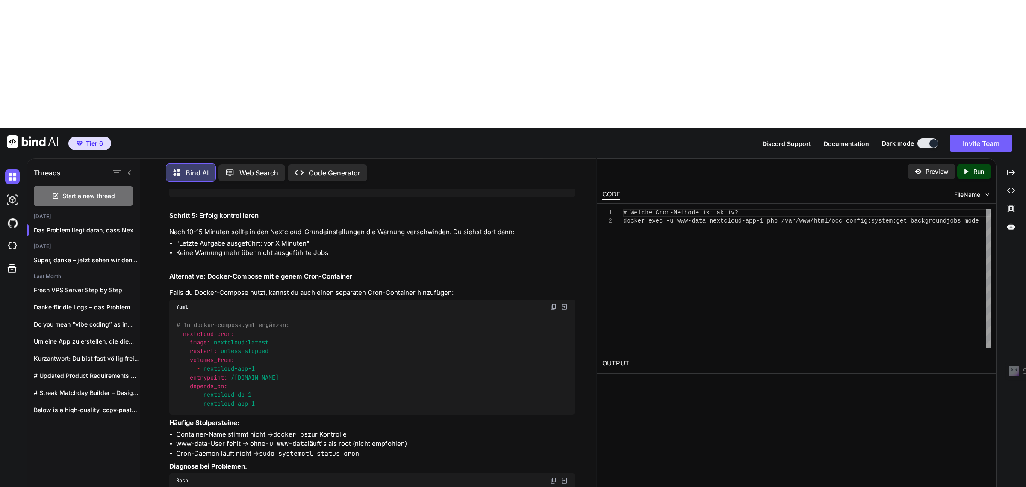
scroll to position [6583, 0]
drag, startPoint x: 555, startPoint y: 384, endPoint x: 432, endPoint y: 353, distance: 126.5
click at [555, 33] on img at bounding box center [553, 29] width 7 height 7
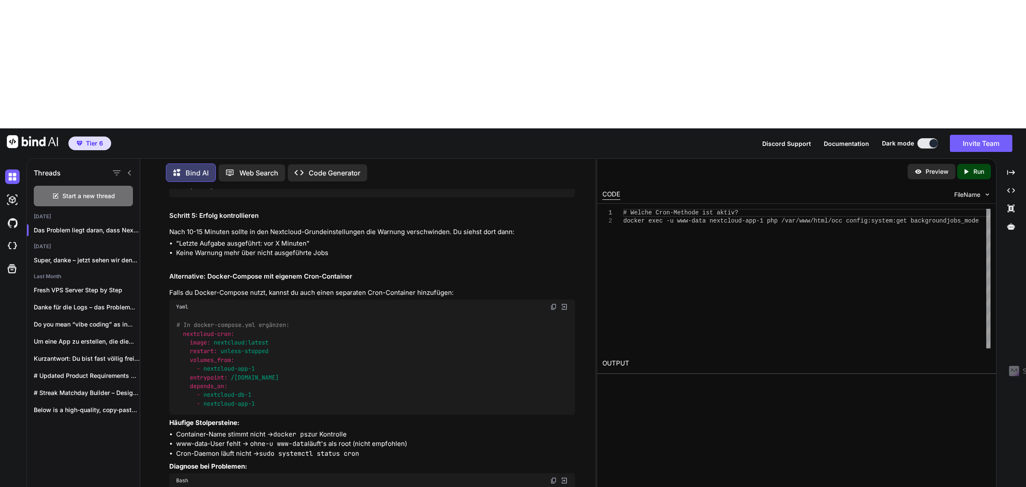
drag, startPoint x: 217, startPoint y: 435, endPoint x: 201, endPoint y: 439, distance: 16.3
drag, startPoint x: 201, startPoint y: 439, endPoint x: 172, endPoint y: 420, distance: 34.6
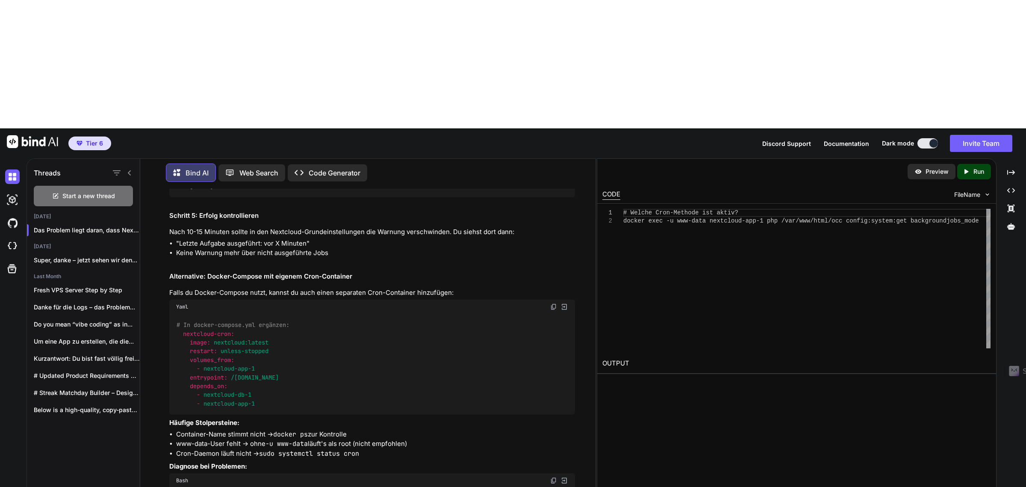
scroll to position [6743, 0]
drag, startPoint x: 552, startPoint y: 328, endPoint x: 387, endPoint y: 394, distance: 177.5
click at [552, 33] on img at bounding box center [553, 29] width 7 height 7
click at [550, 26] on button at bounding box center [553, 29] width 7 height 7
click at [555, 33] on img at bounding box center [553, 29] width 7 height 7
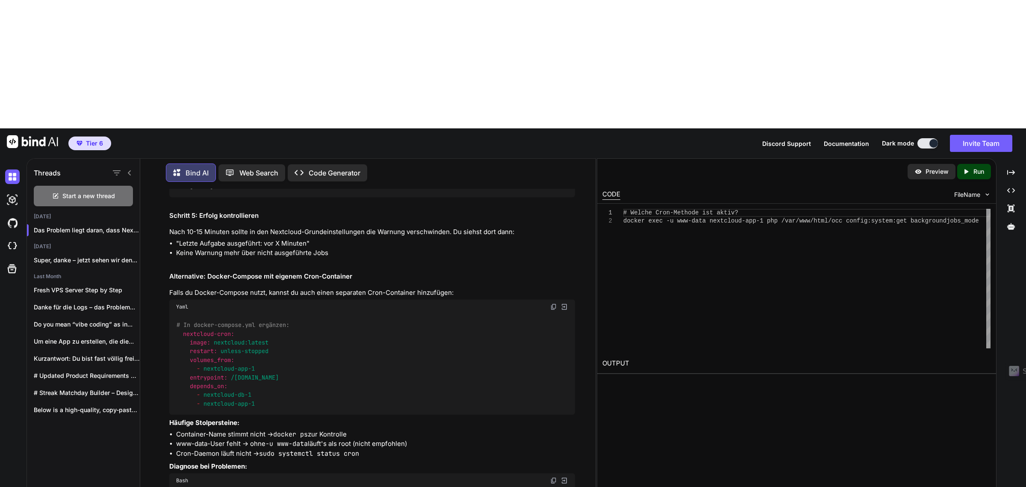
click at [555, 33] on img at bounding box center [553, 29] width 7 height 7
drag, startPoint x: 552, startPoint y: 343, endPoint x: 268, endPoint y: 353, distance: 284.9
click at [552, 153] on img at bounding box center [553, 149] width 7 height 7
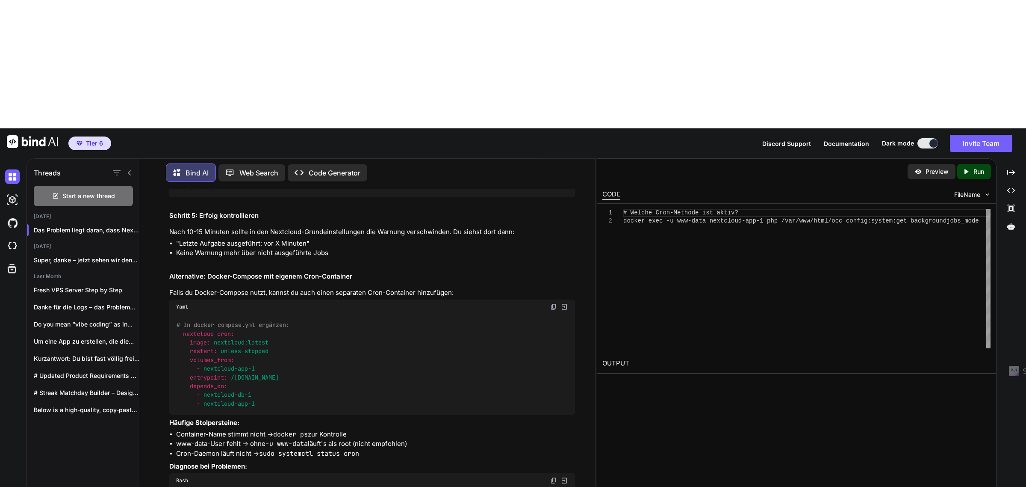
scroll to position [7010, 0]
drag, startPoint x: 189, startPoint y: 301, endPoint x: 360, endPoint y: 309, distance: 171.2
click at [360, 258] on li "Keine Warnung mehr über nicht ausgeführte Jobs" at bounding box center [375, 253] width 399 height 10
click at [309, 333] on div "Das Problem liegt daran, dass Nextclouds Background-Jobs (Cron) nicht regelmäßi…" at bounding box center [372, 77] width 406 height 926
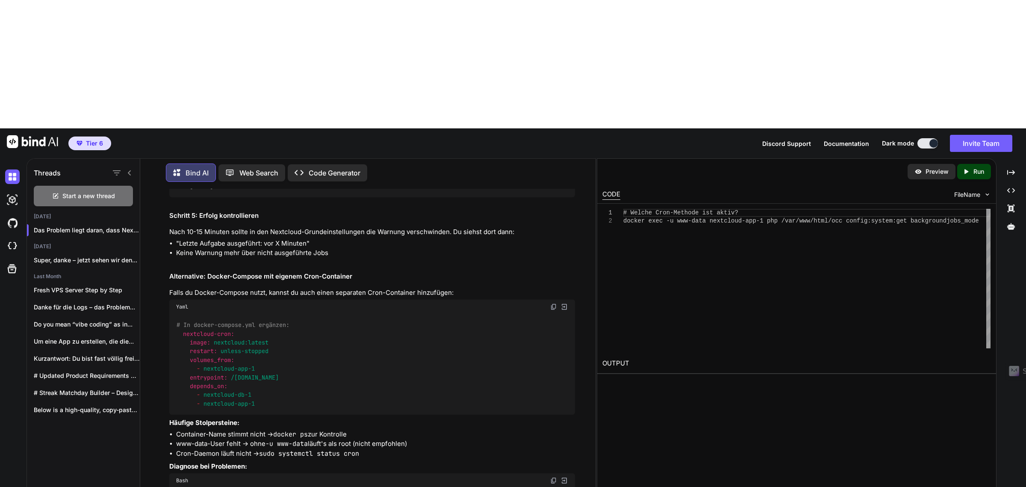
click at [554, 303] on img at bounding box center [553, 306] width 7 height 7
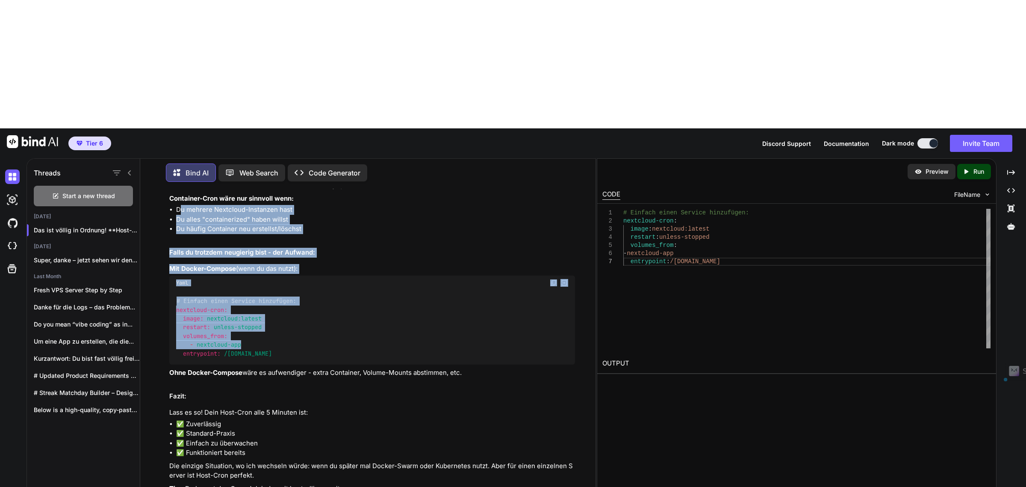
scroll to position [7516, 0]
drag, startPoint x: 180, startPoint y: 386, endPoint x: 330, endPoint y: 332, distance: 159.4
click at [333, 363] on div "Das ist völlig in Ordnung! Host-System Cron ist sogar die Standard-Empfehlung f…" at bounding box center [372, 320] width 406 height 440
click at [330, 311] on div "Das ist völlig in Ordnung! Host-System Cron ist sogar die Standard-Empfehlung f…" at bounding box center [372, 320] width 406 height 440
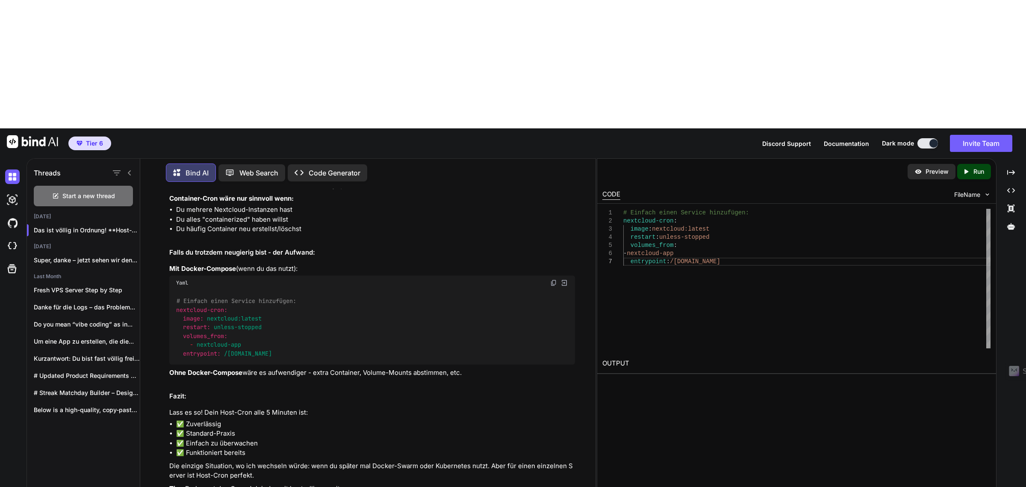
scroll to position [7712, 0]
drag, startPoint x: 240, startPoint y: 435, endPoint x: 231, endPoint y: 436, distance: 8.6
paste textarea "HTTP-Header Einige Header sind in deiner Instanz nicht richtig eingestellt - De…"
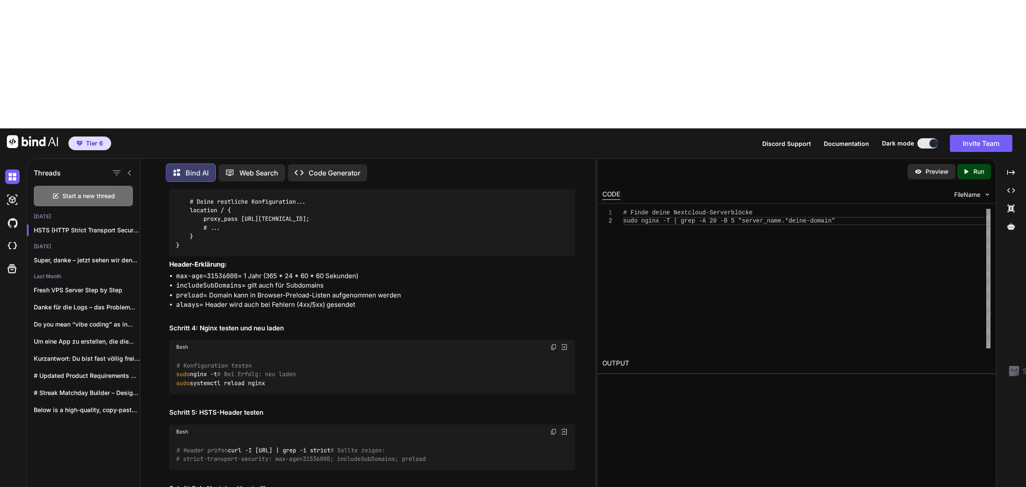
scroll to position [7982, 0]
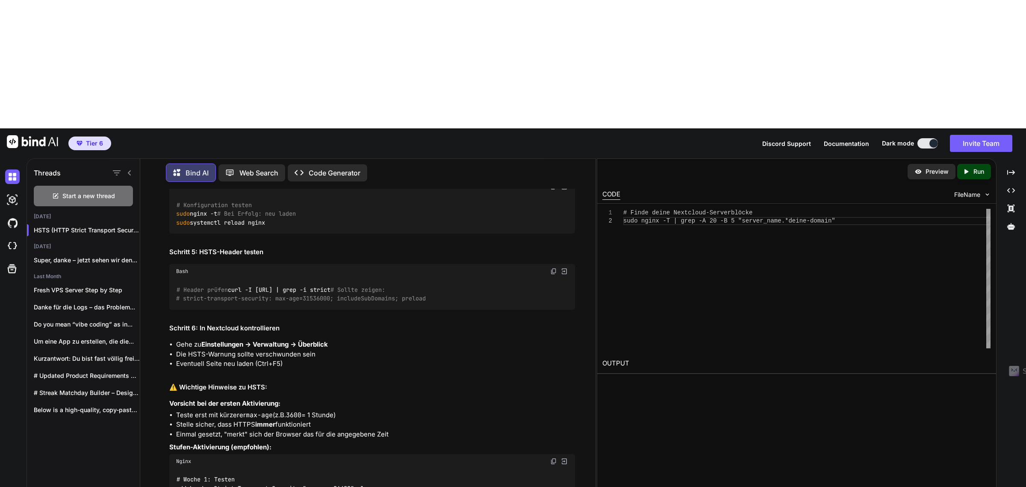
drag, startPoint x: 552, startPoint y: 319, endPoint x: 15, endPoint y: 367, distance: 539.2
drag, startPoint x: 360, startPoint y: 344, endPoint x: 207, endPoint y: 345, distance: 153.9
drag, startPoint x: 343, startPoint y: 370, endPoint x: 175, endPoint y: 370, distance: 167.6
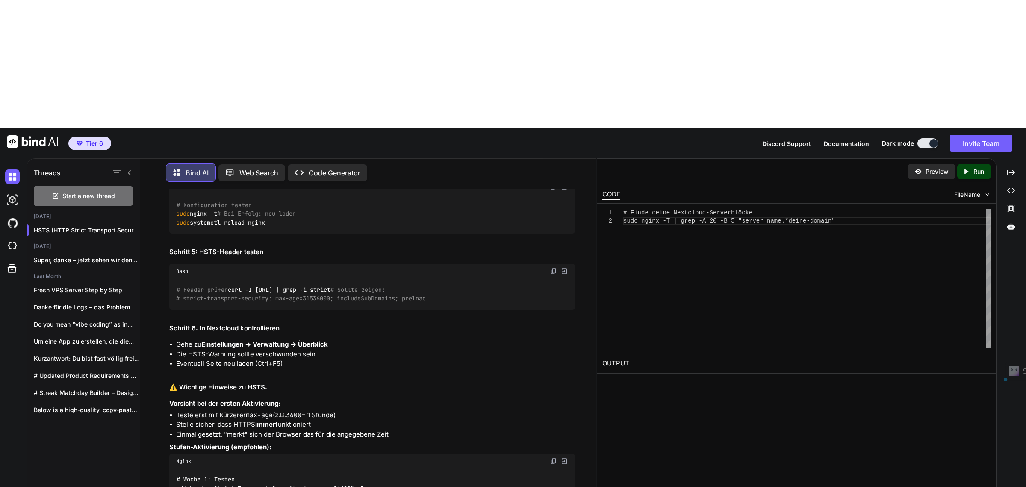
copy code "sudo nano /etc/nginx/sites-available/[DOMAIN_NAME]"
drag, startPoint x: 308, startPoint y: 337, endPoint x: 559, endPoint y: 324, distance: 251.8
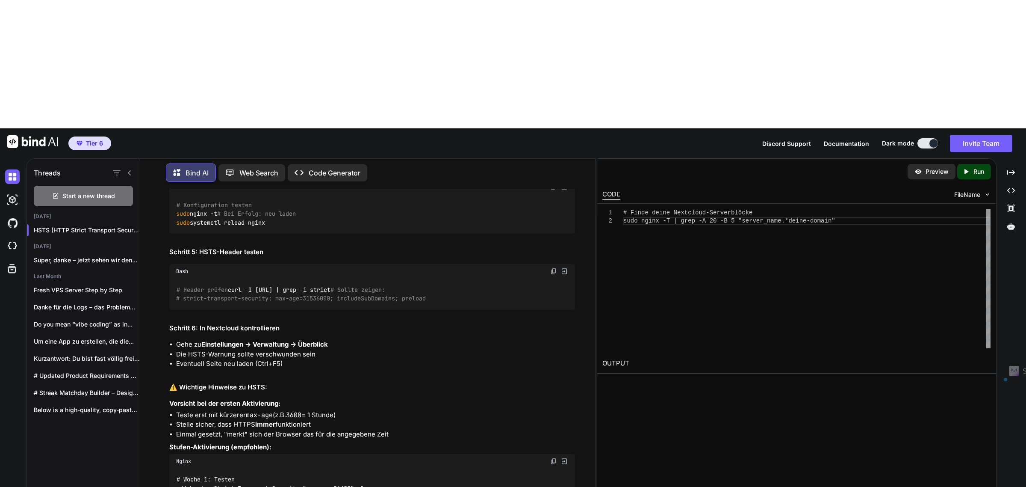
drag, startPoint x: 314, startPoint y: 335, endPoint x: 147, endPoint y: 335, distance: 167.6
click at [147, 335] on div "You Hat geklappt. danke In der Nextcloud gib es noch ein paar Fehler. Wie kann …" at bounding box center [371, 402] width 449 height 426
drag, startPoint x: 357, startPoint y: 342, endPoint x: 177, endPoint y: 348, distance: 181.0
copy code "sudo nano /etc/nginx/conf.d/cloud.ktrws.de.conf"
